Goal: Information Seeking & Learning: Understand process/instructions

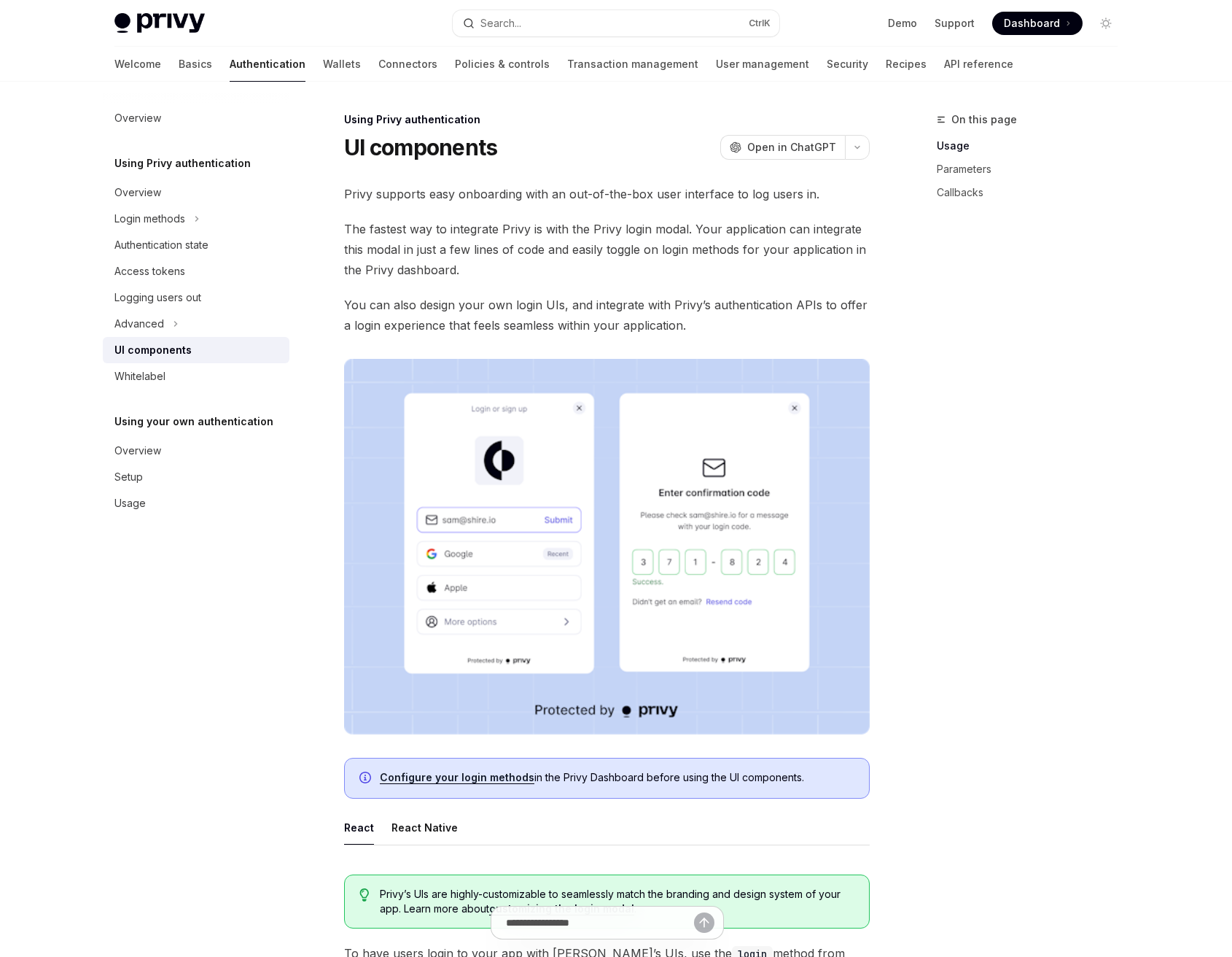
type textarea "*"
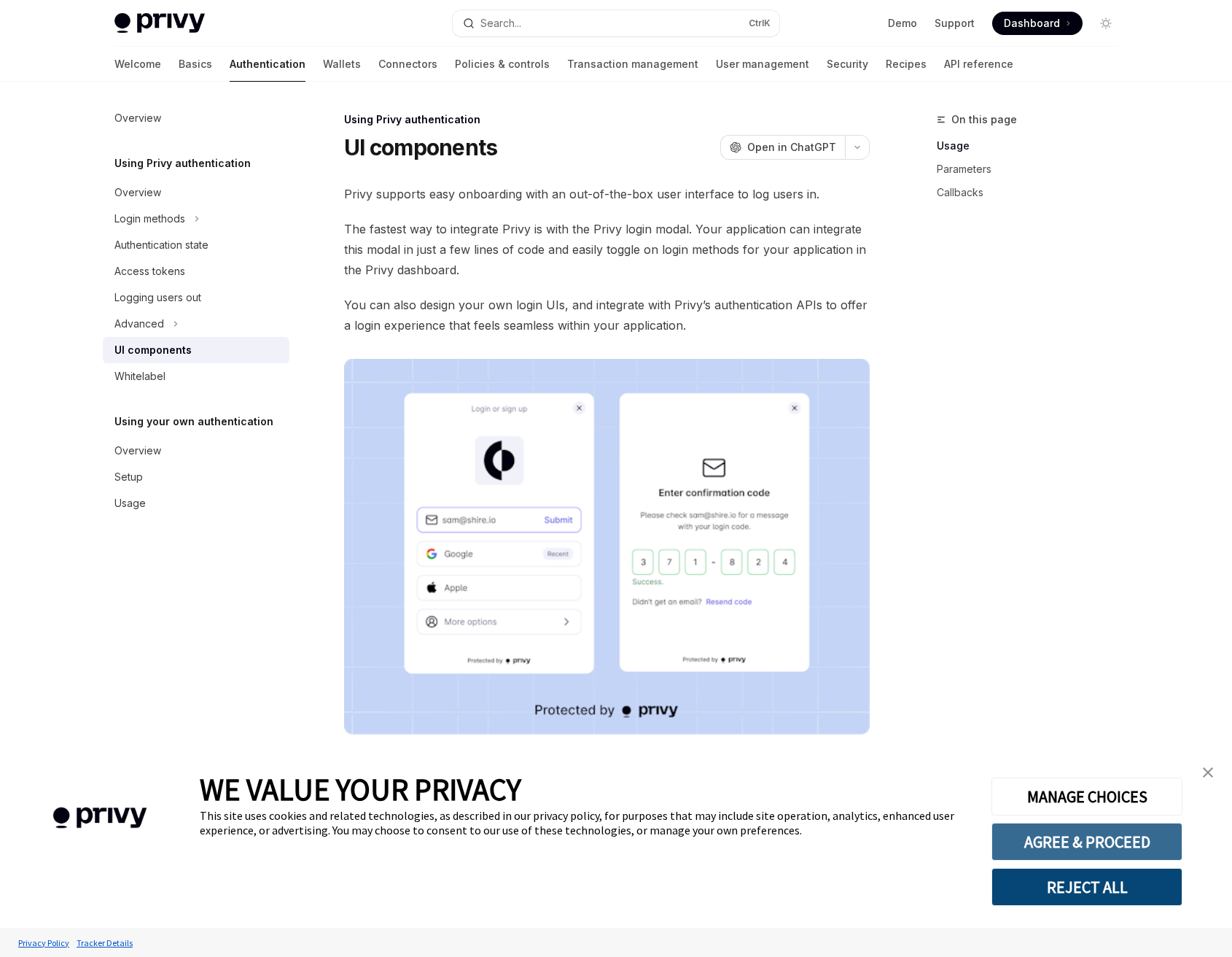
click at [1109, 850] on button "AGREE & PROCEED" at bounding box center [1087, 842] width 191 height 38
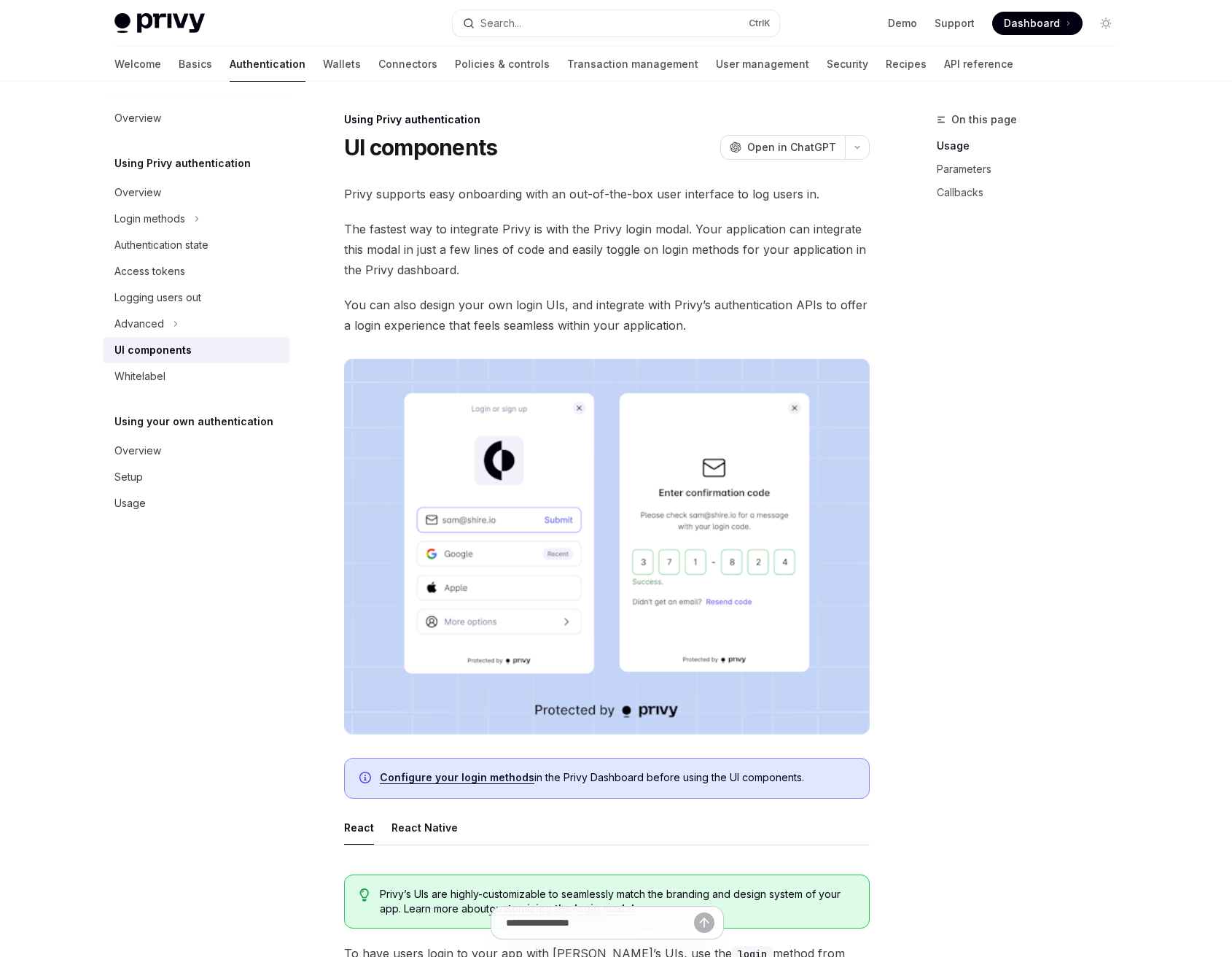
click at [586, 239] on span "The fastest way to integrate Privy is with the Privy login modal. Your applicat…" at bounding box center [607, 250] width 526 height 61
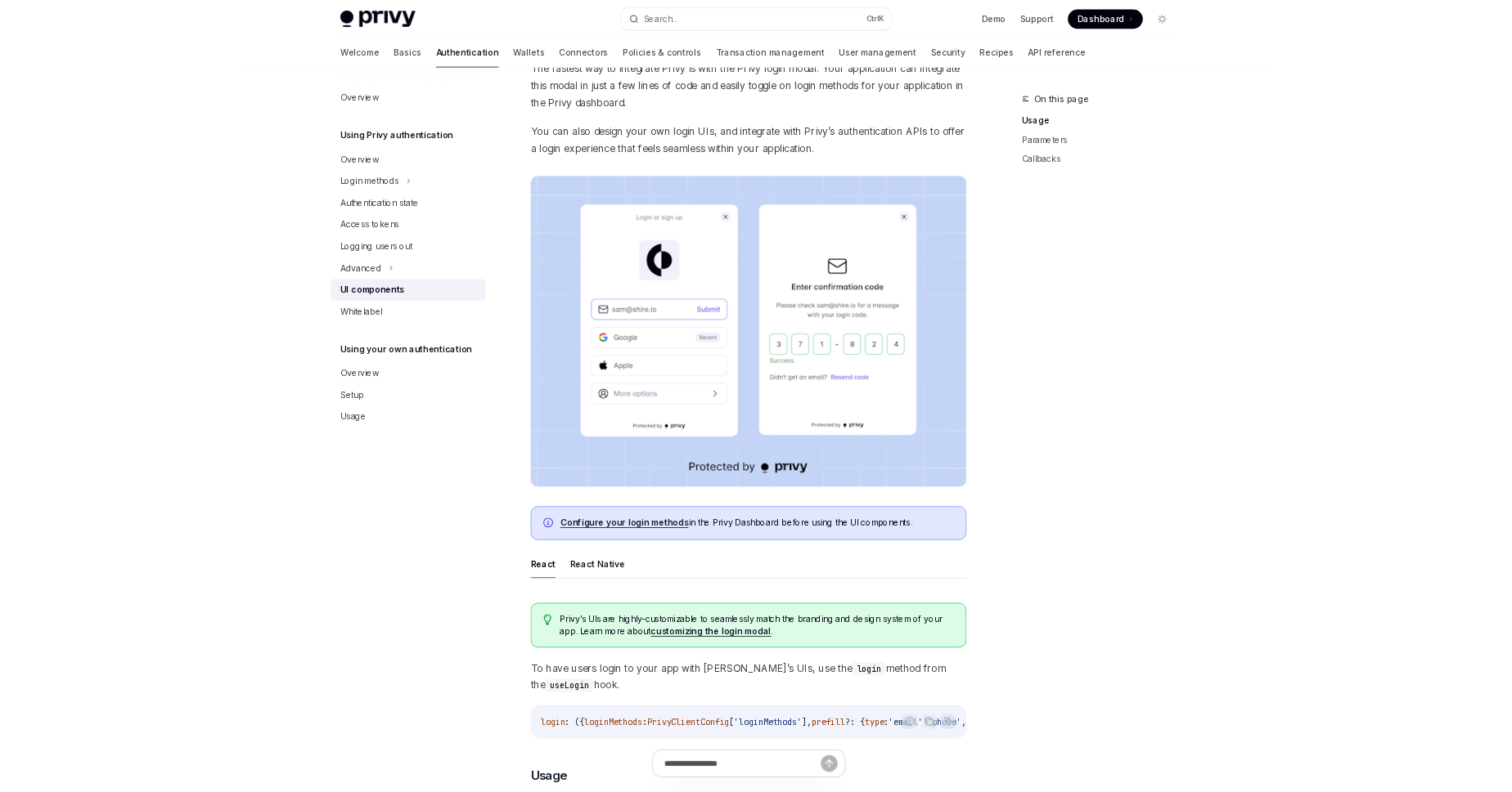
scroll to position [164, 0]
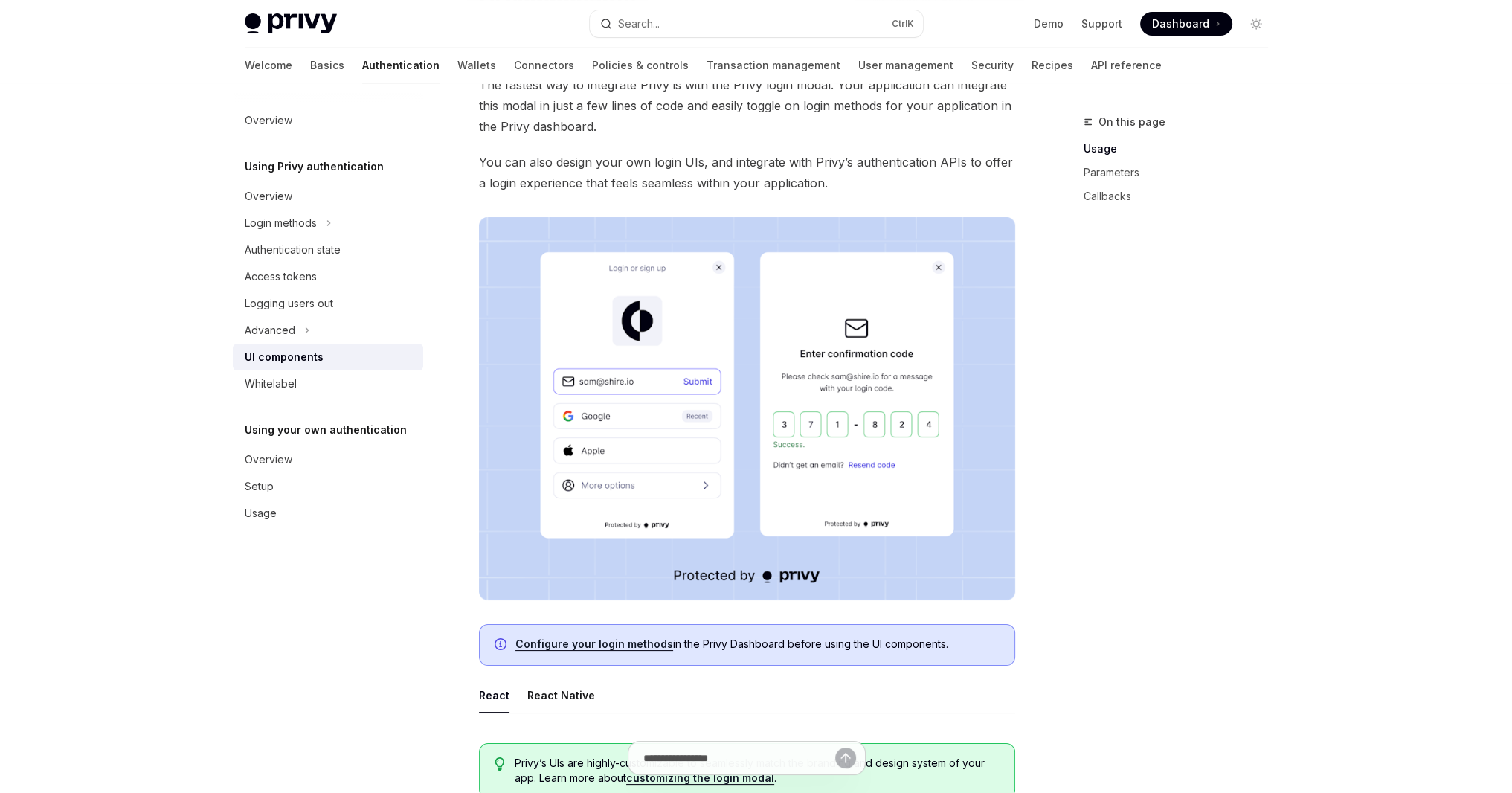
click at [1249, 370] on div "On this page Usage Parameters Callbacks" at bounding box center [1166, 454] width 226 height 680
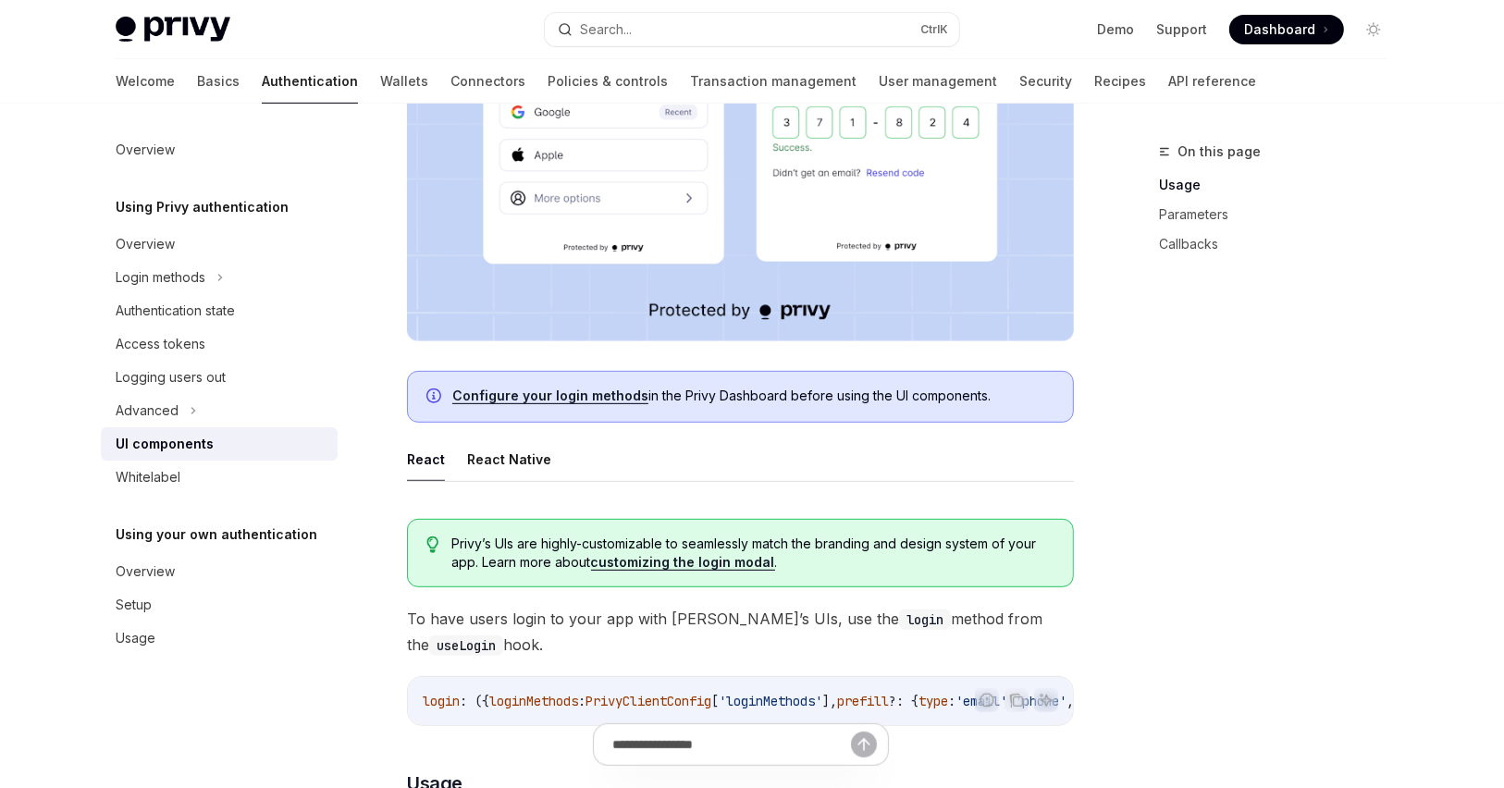
scroll to position [592, 0]
click at [192, 476] on div "Whitelabel" at bounding box center [221, 477] width 211 height 22
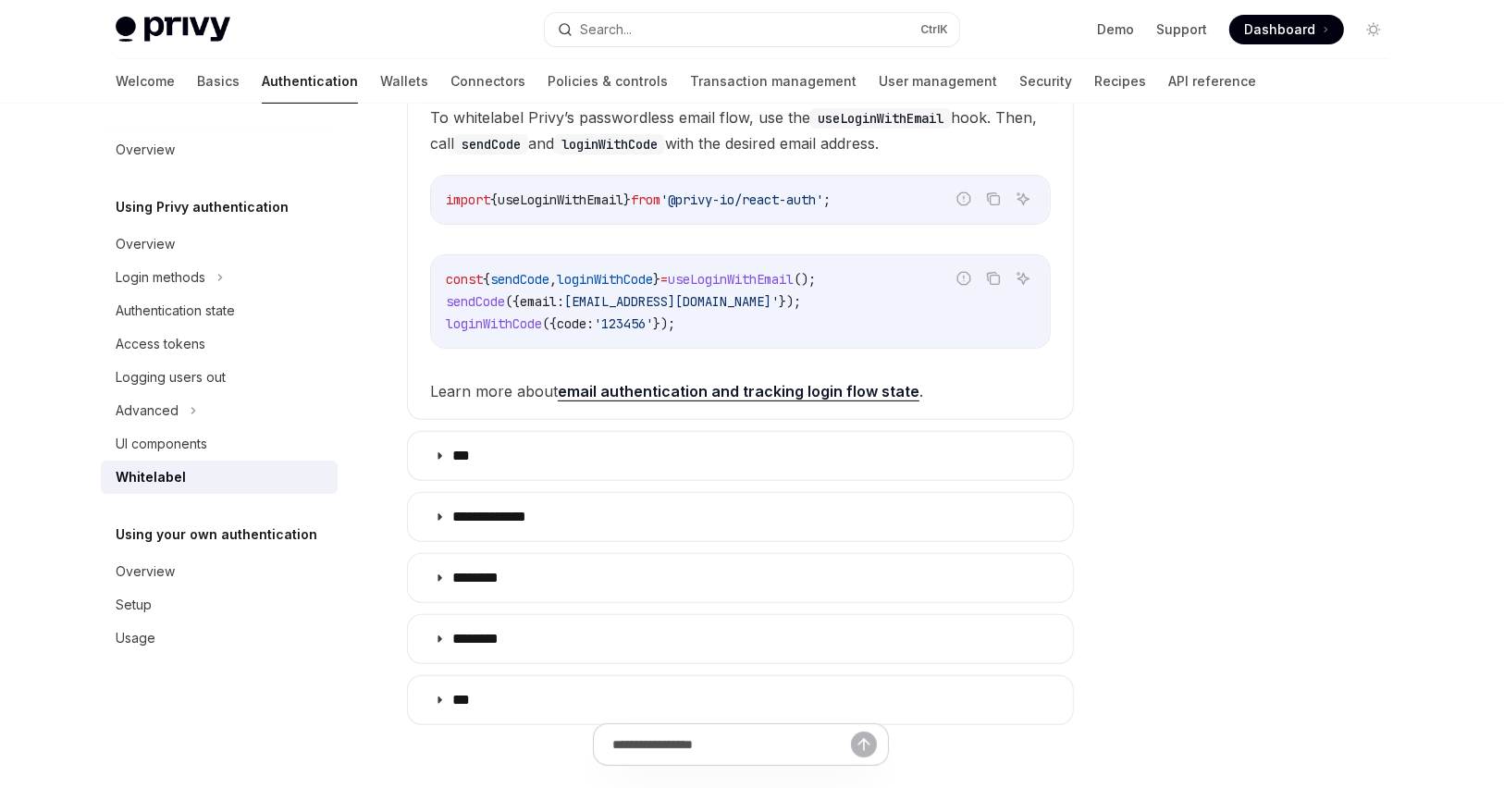
type textarea "*"
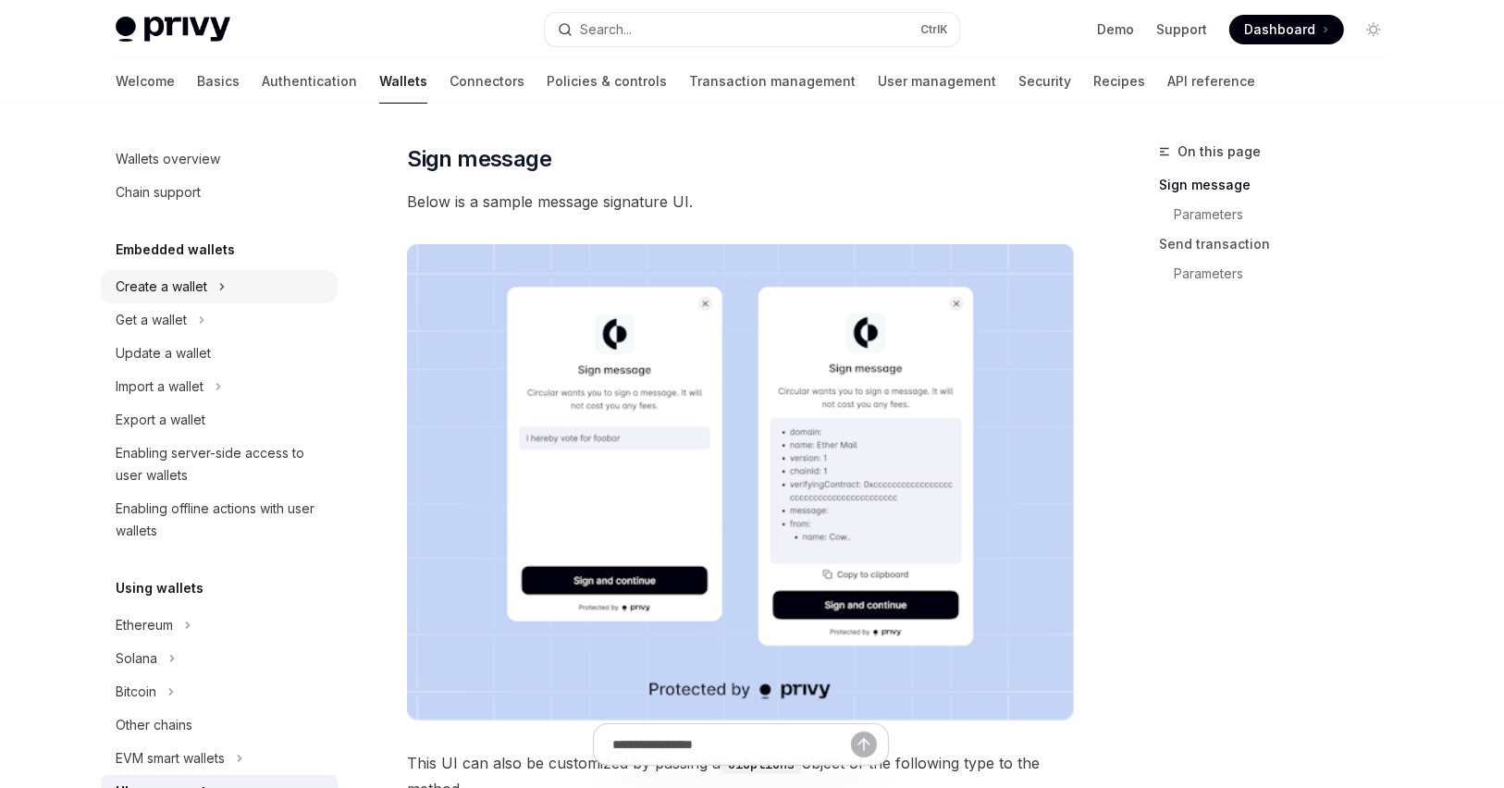
click at [238, 284] on button "Create a wallet" at bounding box center [219, 286] width 237 height 33
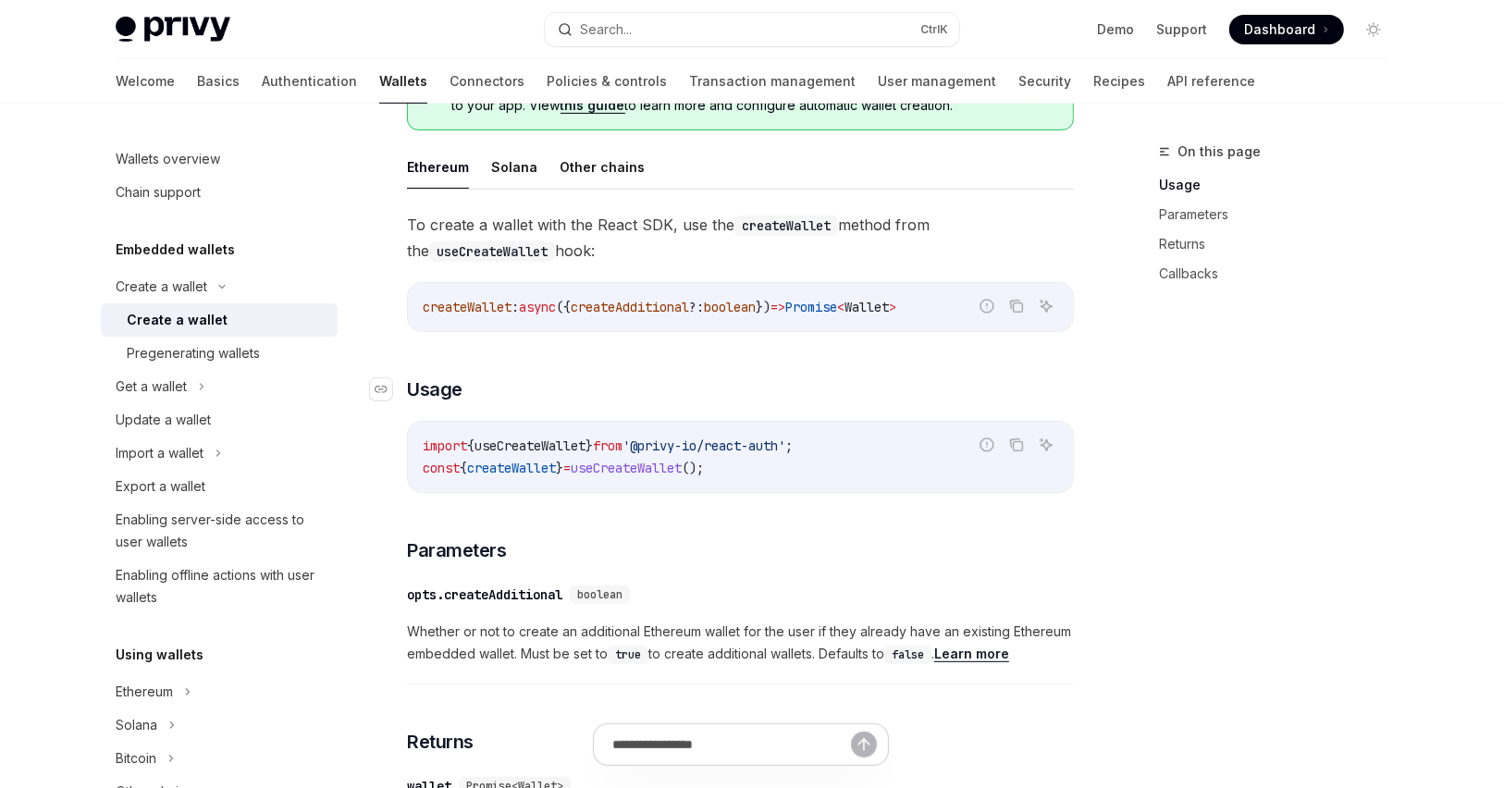
scroll to position [740, 0]
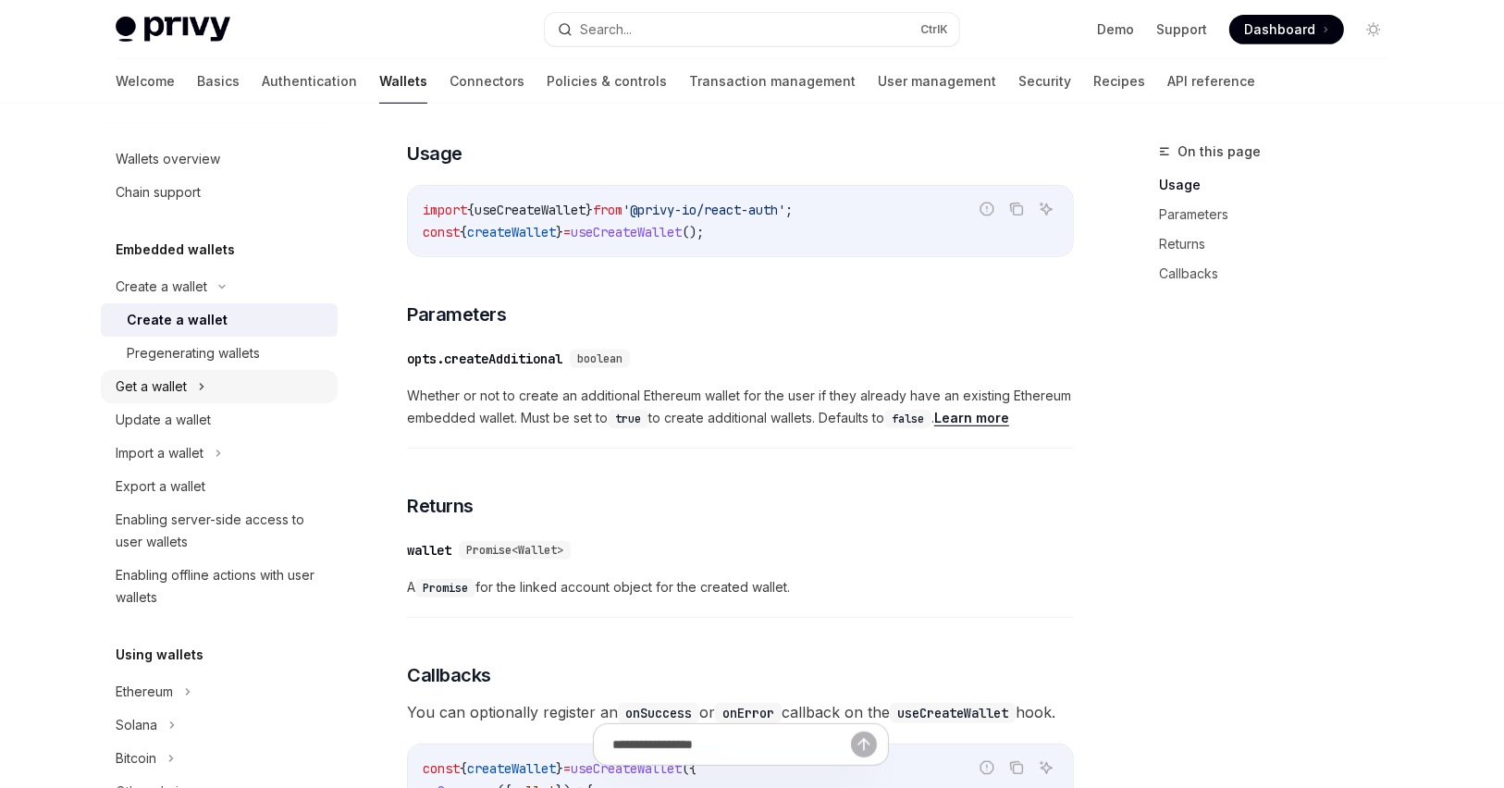
click at [268, 376] on button "Get a wallet" at bounding box center [219, 386] width 237 height 33
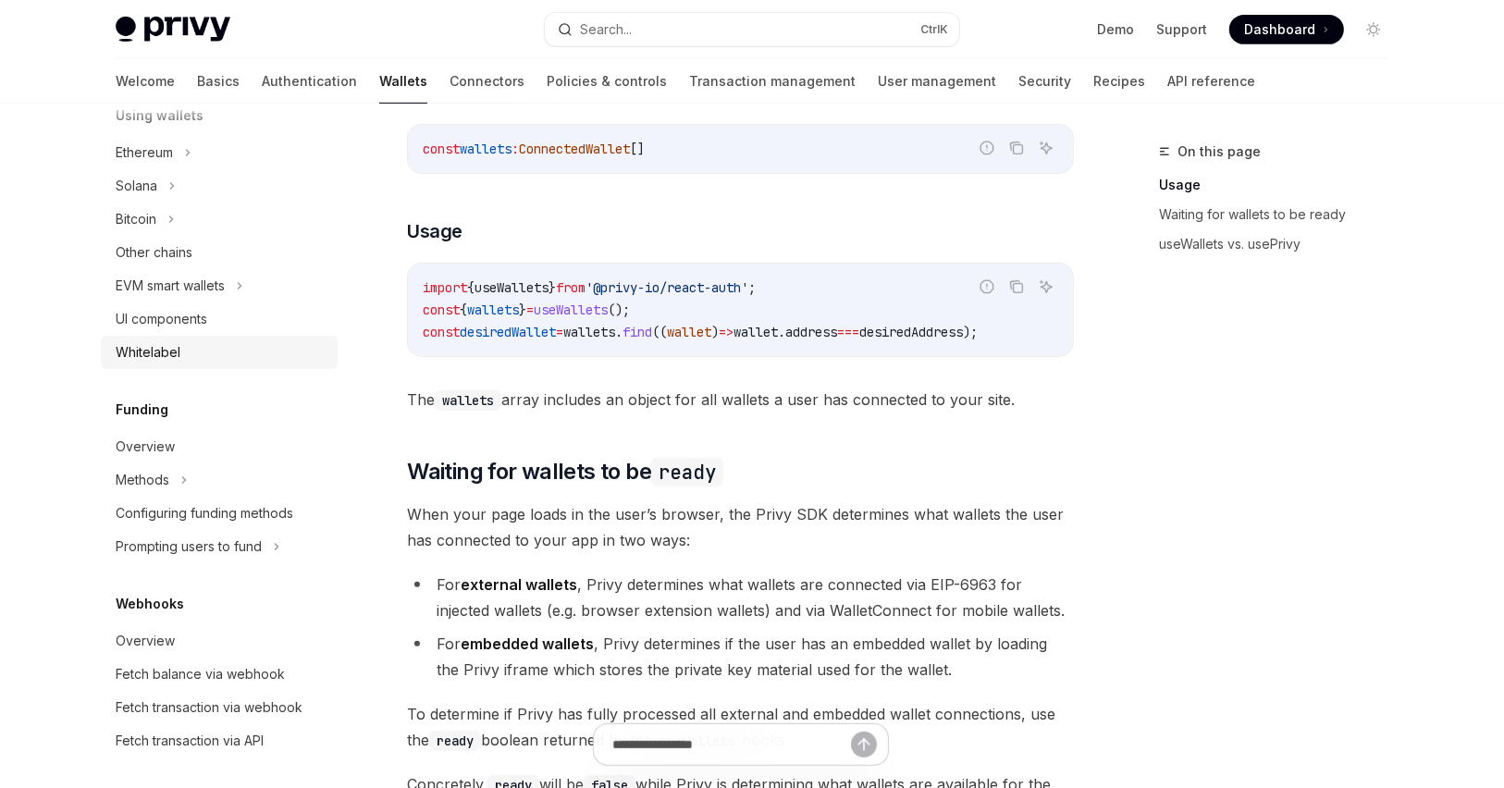
scroll to position [666, 0]
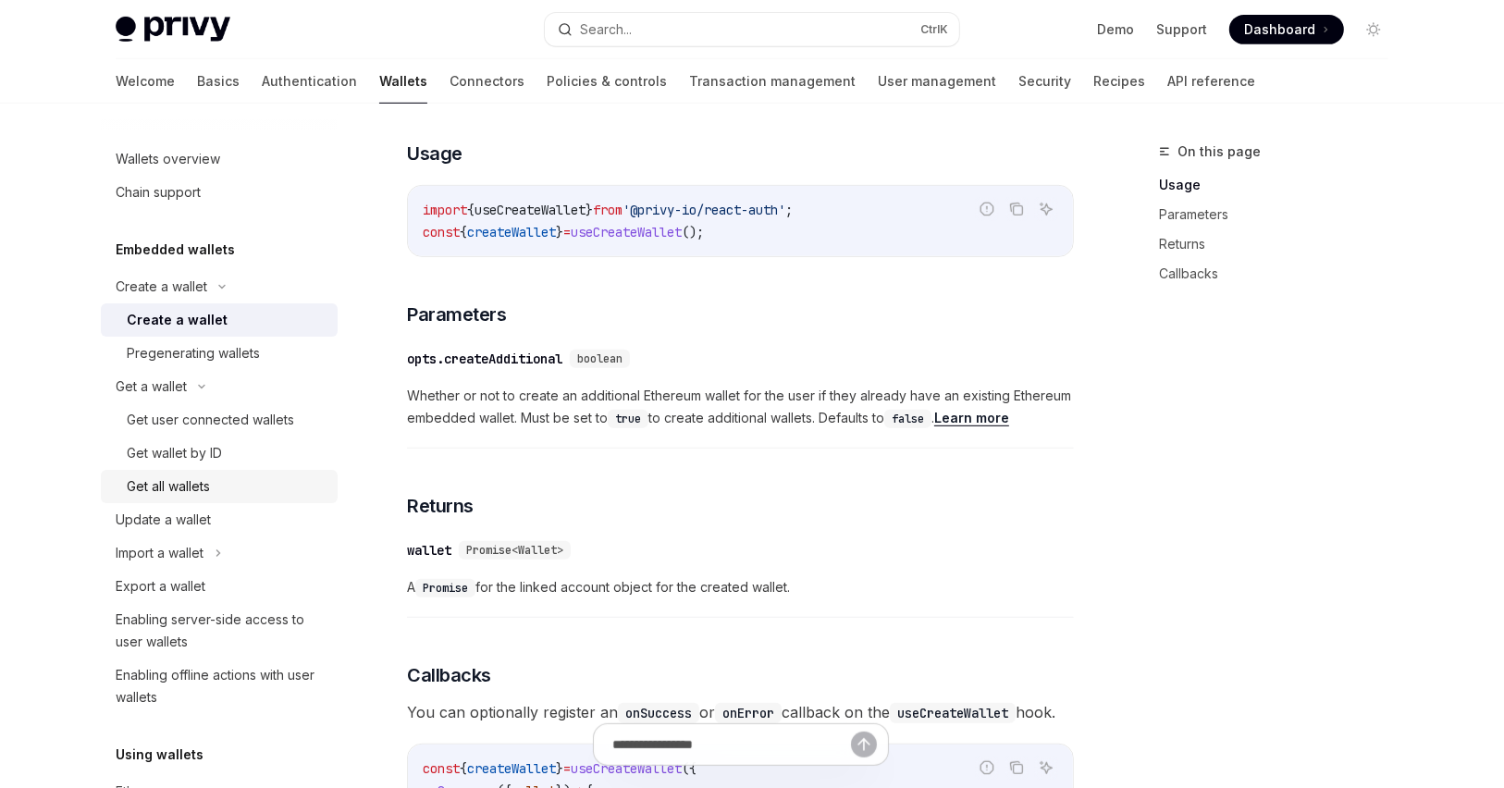
type textarea "*"
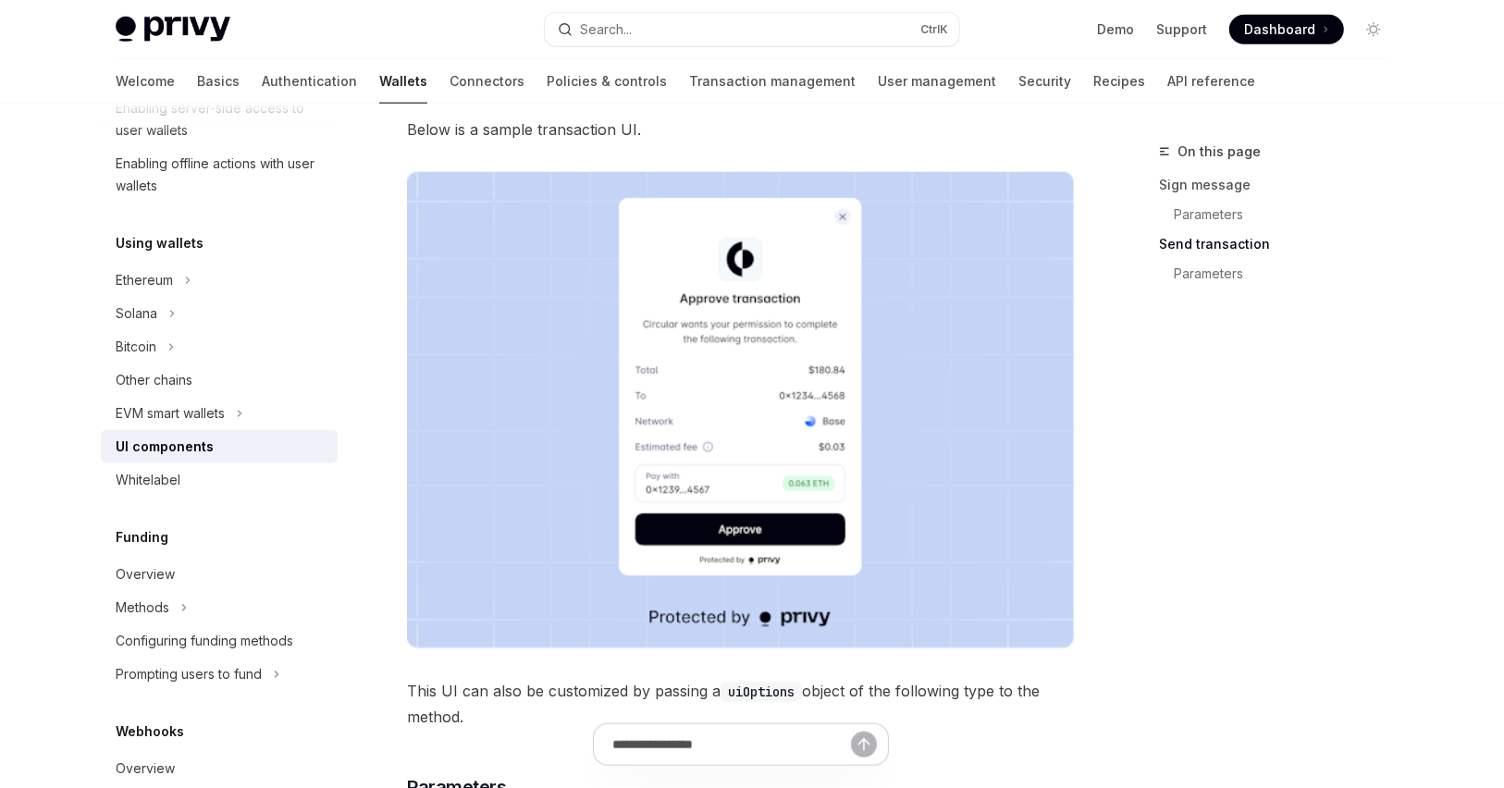
scroll to position [1554, 0]
